Goal: Task Accomplishment & Management: Use online tool/utility

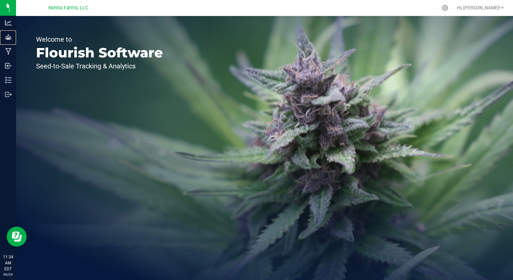
click at [0, 0] on p "Grow" at bounding box center [0, 0] width 0 height 0
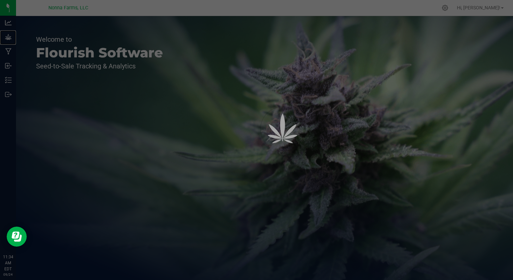
click at [0, 0] on p "Grow" at bounding box center [0, 0] width 0 height 0
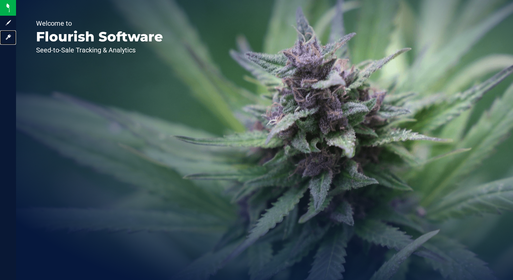
click at [0, 0] on span "Log in" at bounding box center [0, 0] width 0 height 0
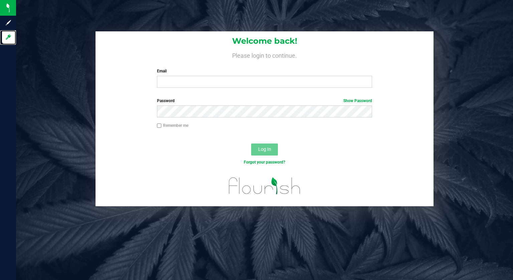
click at [16, 203] on div at bounding box center [8, 156] width 16 height 223
click at [204, 80] on input "Email" at bounding box center [264, 82] width 215 height 12
click at [199, 83] on input "Email" at bounding box center [264, 82] width 215 height 12
type input "[EMAIL_ADDRESS][DOMAIN_NAME]"
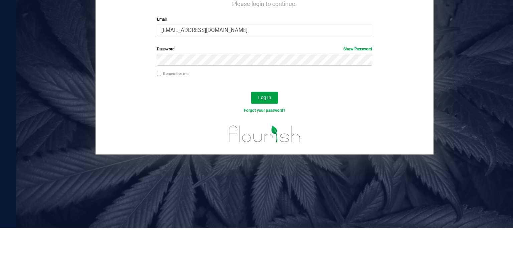
click at [266, 149] on span "Log In" at bounding box center [264, 149] width 13 height 5
click at [269, 161] on link "Forgot your password?" at bounding box center [264, 162] width 41 height 5
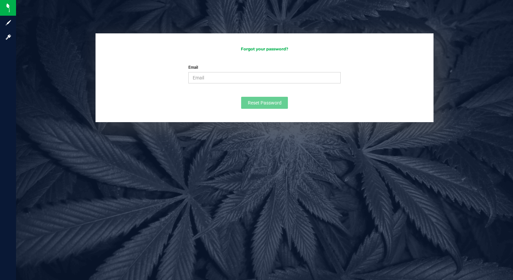
click at [0, 0] on img at bounding box center [0, 0] width 0 height 0
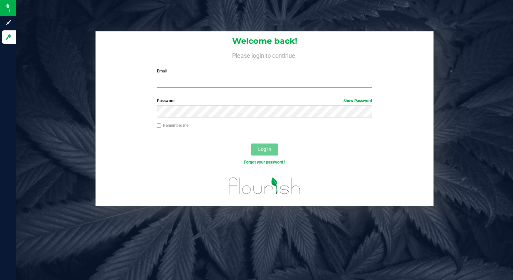
click at [215, 83] on input "Email" at bounding box center [264, 82] width 215 height 12
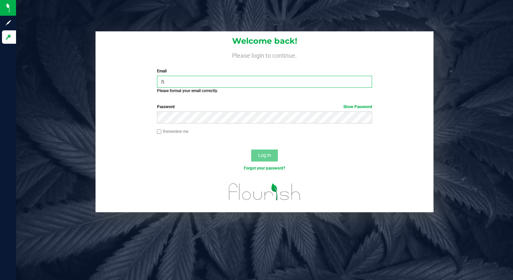
type input "[EMAIL_ADDRESS][DOMAIN_NAME]"
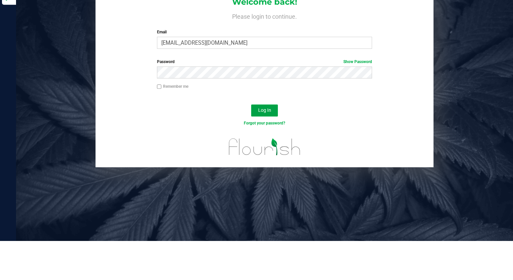
click at [269, 145] on button "Log In" at bounding box center [264, 150] width 27 height 12
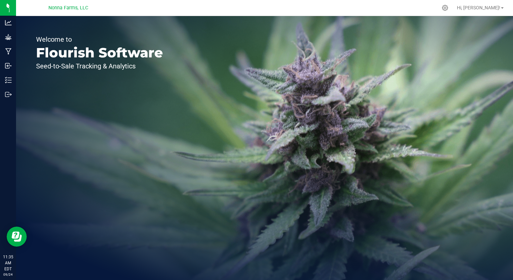
click at [26, 20] on div "Welcome to Flourish Software Seed-to-Sale Tracking & Analytics" at bounding box center [99, 148] width 167 height 264
click at [9, 31] on div "Grow" at bounding box center [9, 36] width 14 height 13
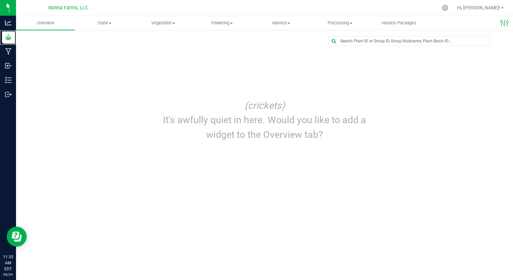
click at [0, 0] on p "Grow" at bounding box center [0, 0] width 0 height 0
click at [230, 23] on span "Flowering" at bounding box center [222, 23] width 58 height 6
click at [234, 48] on span "Flowering groups" at bounding box center [220, 48] width 55 height 6
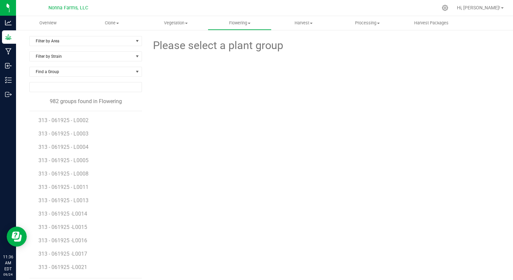
click at [73, 87] on input "NO DATA FOUND" at bounding box center [86, 87] width 112 height 9
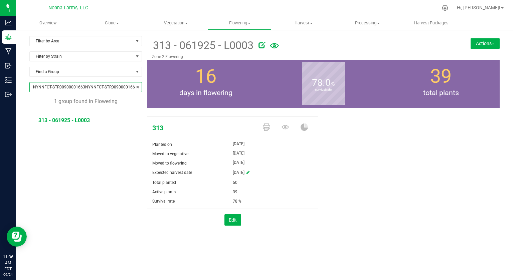
type input "NYNNFCT-STR00900001663NYNNFCT-STR00900001664"
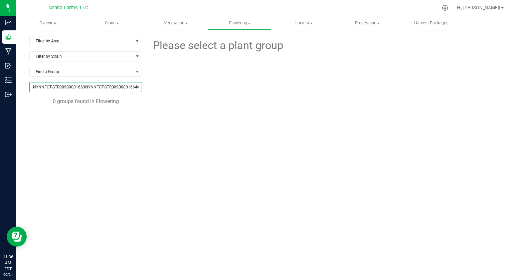
click at [133, 88] on input "NYNNFCT-STR00900001663NYNNFCT-STR00900001664" at bounding box center [86, 87] width 112 height 9
click at [139, 87] on span at bounding box center [138, 87] width 4 height 7
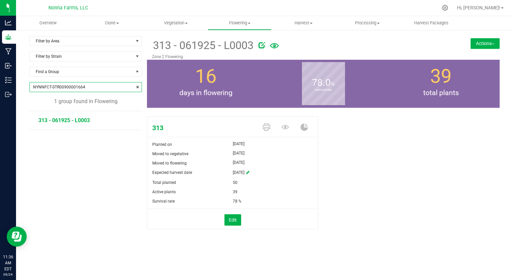
type input "NYNNFCT-STR00900001664"
click at [3, 33] on div "Grow" at bounding box center [9, 36] width 14 height 13
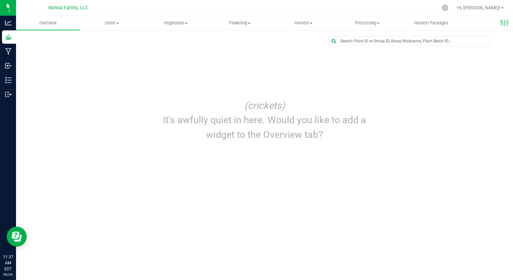
click at [274, 86] on div "Edit dashboard (crickets) It's awfully quiet in here. Would you like to add a w…" at bounding box center [264, 91] width 470 height 111
